Goal: Task Accomplishment & Management: Manage account settings

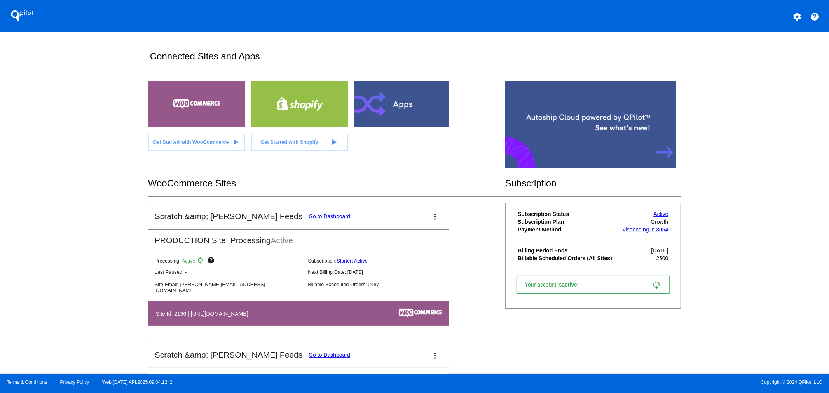
click at [309, 215] on link "Go to Dashboard" at bounding box center [330, 216] width 42 height 6
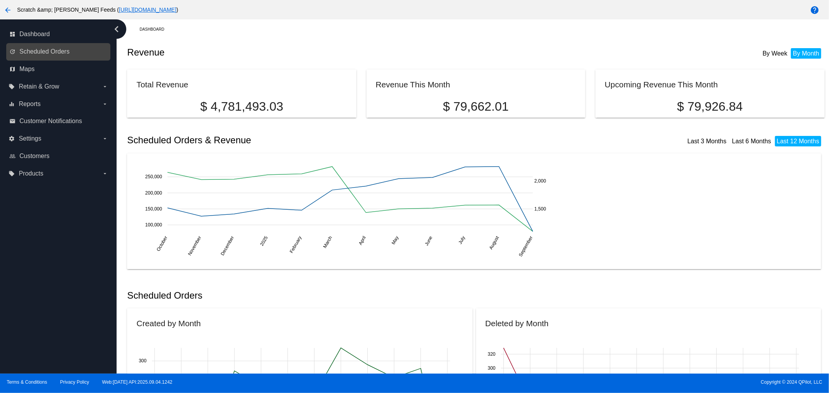
click at [42, 55] on link "update Scheduled Orders" at bounding box center [58, 51] width 99 height 12
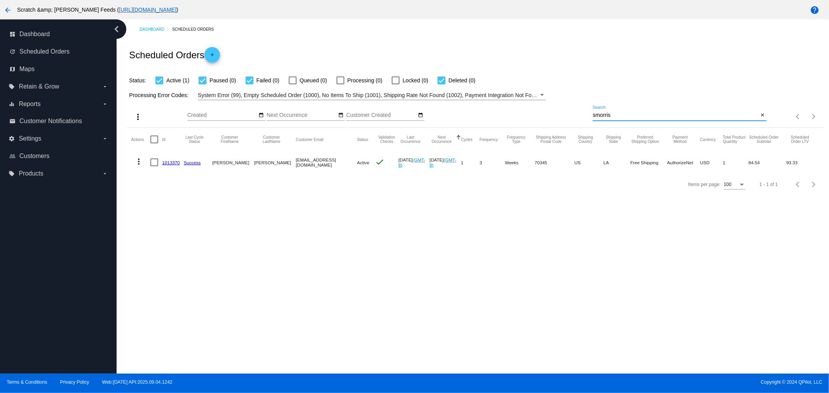
drag, startPoint x: 615, startPoint y: 115, endPoint x: 564, endPoint y: 115, distance: 50.5
click at [564, 115] on div "more_vert Sep Jan Feb Mar [DATE]" at bounding box center [475, 114] width 697 height 28
paste input "[PERSON_NAME][EMAIL_ADDRESS][DOMAIN_NAME]"
type input "[PERSON_NAME][EMAIL_ADDRESS][DOMAIN_NAME]"
